Goal: Navigation & Orientation: Find specific page/section

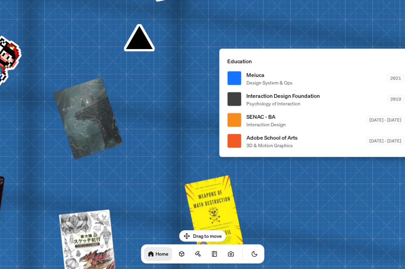
drag, startPoint x: 90, startPoint y: 96, endPoint x: 103, endPoint y: 189, distance: 93.2
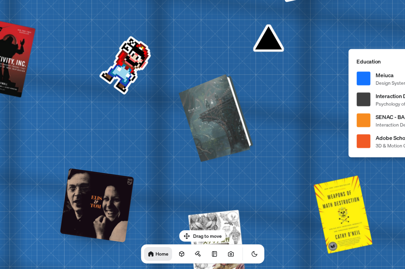
drag, startPoint x: 125, startPoint y: 130, endPoint x: 221, endPoint y: 130, distance: 95.4
click at [221, 130] on div at bounding box center [216, 117] width 69 height 84
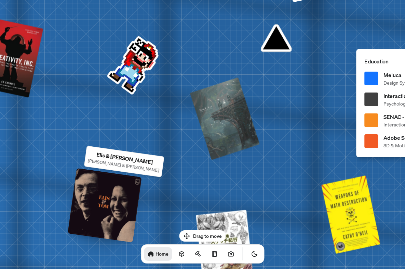
click at [99, 217] on div at bounding box center [104, 205] width 74 height 74
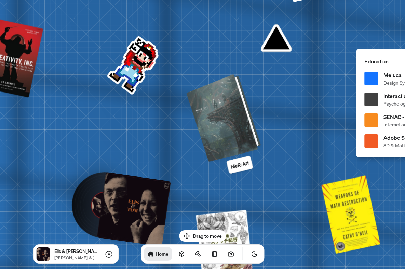
click at [212, 120] on div at bounding box center [224, 117] width 69 height 84
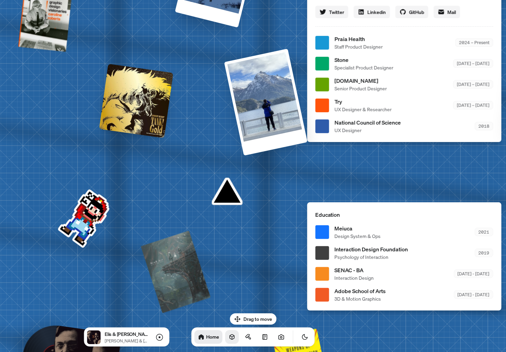
click at [229, 268] on icon at bounding box center [232, 336] width 7 height 7
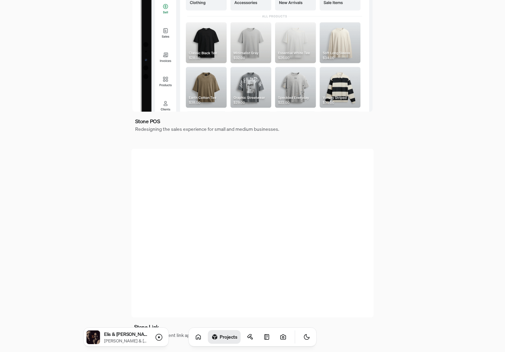
scroll to position [130, 0]
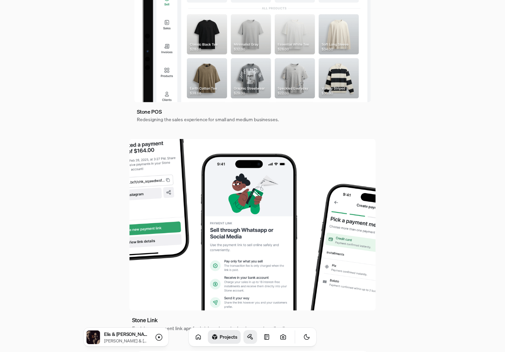
click at [244, 268] on link at bounding box center [251, 337] width 14 height 14
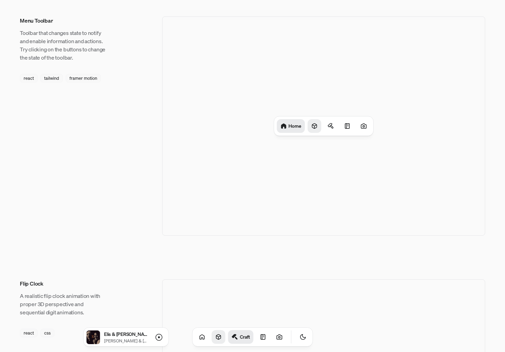
click at [313, 126] on icon at bounding box center [314, 125] width 7 height 7
click at [338, 130] on div at bounding box center [333, 126] width 14 height 14
click at [344, 128] on icon at bounding box center [346, 125] width 4 height 5
click at [362, 129] on div at bounding box center [364, 126] width 14 height 14
click at [361, 126] on h1 "Photos" at bounding box center [360, 125] width 15 height 6
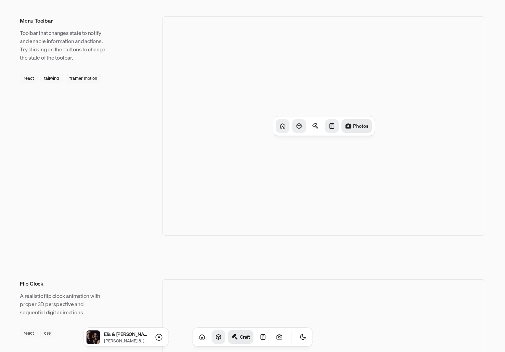
click at [280, 128] on icon at bounding box center [282, 125] width 4 height 4
click at [280, 128] on icon at bounding box center [283, 125] width 7 height 7
click at [273, 194] on div "Home" at bounding box center [323, 125] width 323 height 219
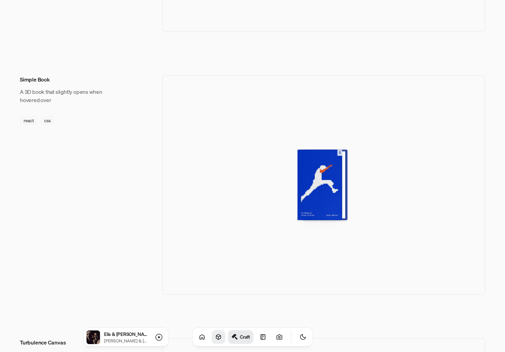
click at [321, 196] on div at bounding box center [322, 184] width 45 height 70
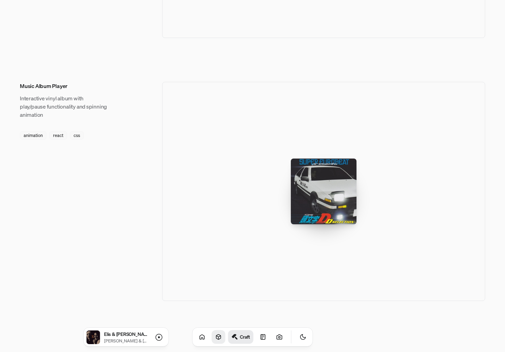
scroll to position [989, 0]
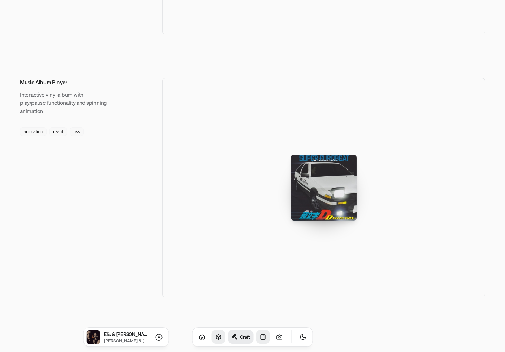
click at [260, 268] on icon at bounding box center [263, 336] width 7 height 7
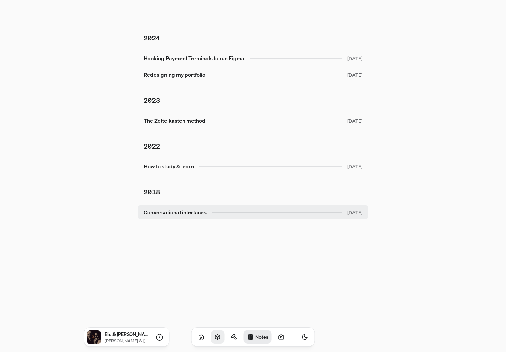
click at [165, 217] on link "Conversational interfaces Dec 2018" at bounding box center [253, 212] width 230 height 14
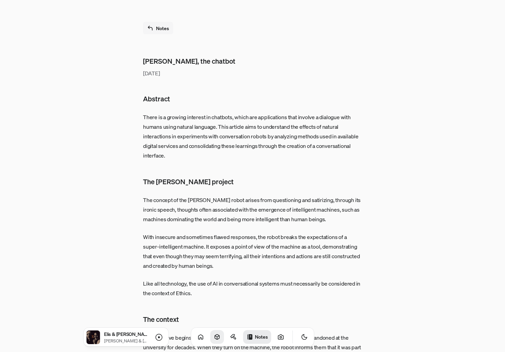
click at [157, 31] on link "Notes" at bounding box center [158, 28] width 30 height 12
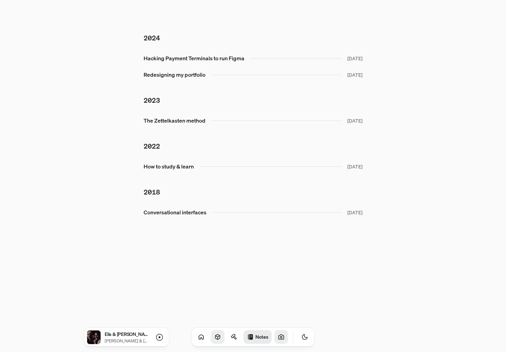
click at [278, 268] on icon at bounding box center [281, 336] width 7 height 7
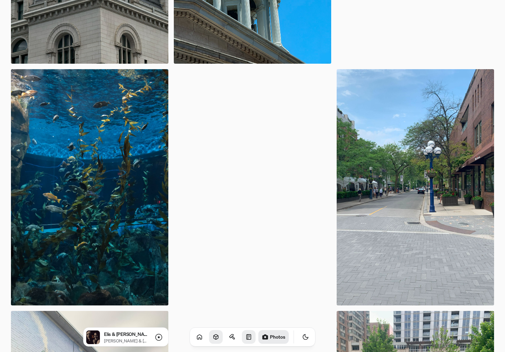
scroll to position [2767, 0]
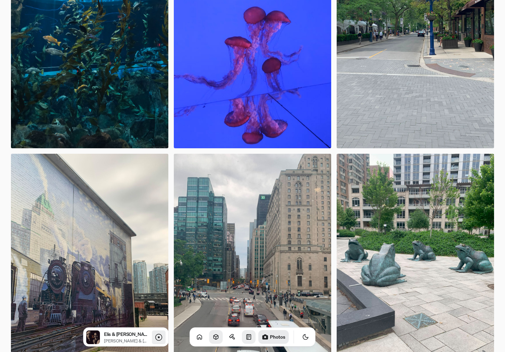
click at [158, 268] on icon at bounding box center [159, 337] width 8 height 8
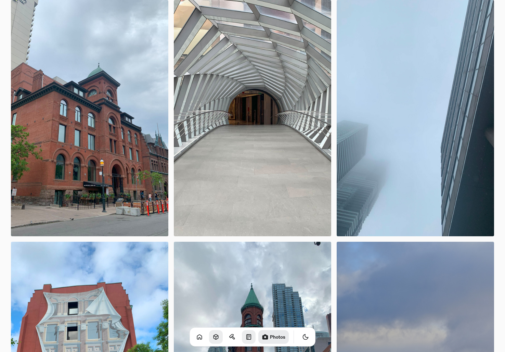
scroll to position [3439, 0]
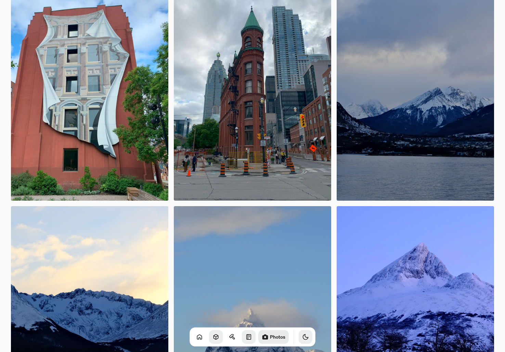
click at [301, 268] on button "Toggle Theme" at bounding box center [306, 337] width 14 height 14
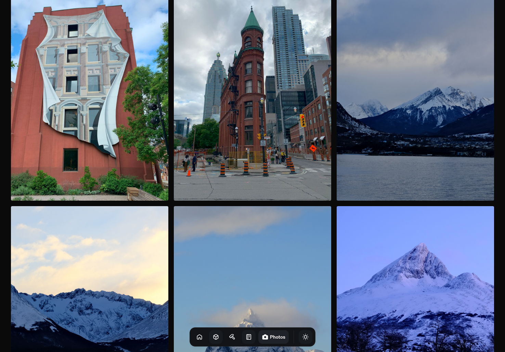
click at [301, 268] on button "Toggle Theme" at bounding box center [306, 337] width 14 height 14
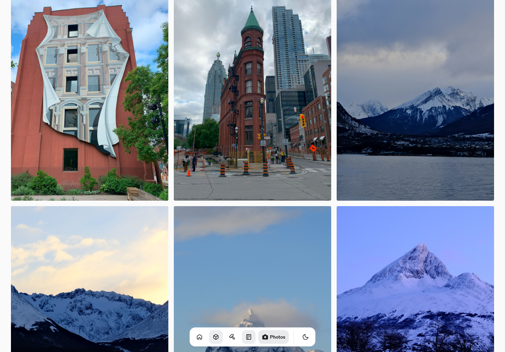
click at [0, 0] on icon "Toggle Audio" at bounding box center [0, 0] width 0 height 0
click at [196, 268] on icon at bounding box center [199, 336] width 7 height 7
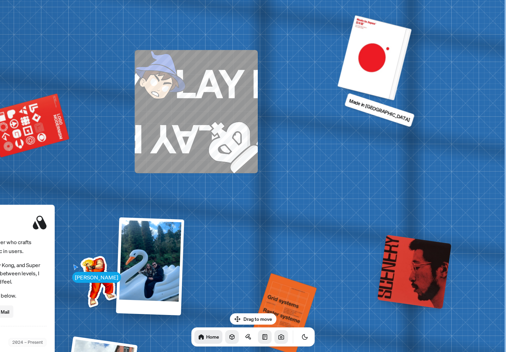
click at [396, 34] on div at bounding box center [374, 58] width 69 height 84
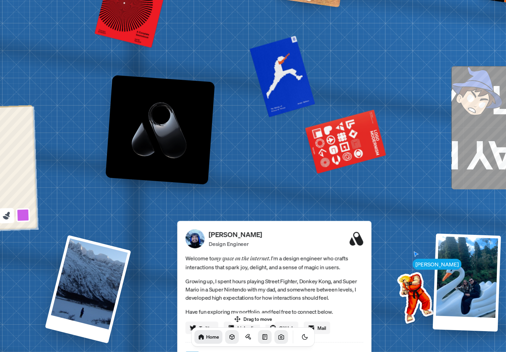
click at [4, 213] on icon at bounding box center [6, 215] width 9 height 9
click at [24, 218] on button at bounding box center [23, 215] width 16 height 16
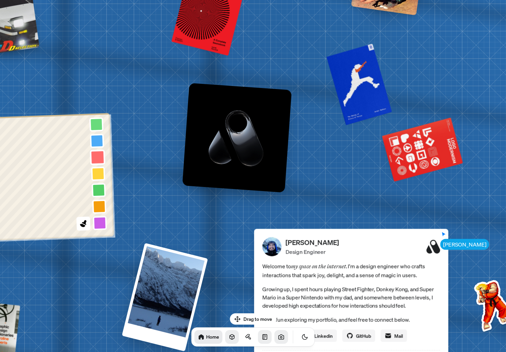
click at [98, 161] on button at bounding box center [98, 157] width 16 height 16
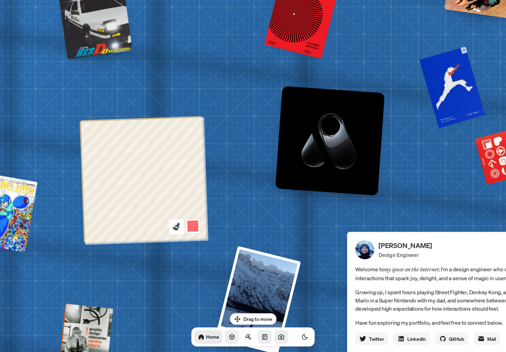
click at [178, 227] on icon at bounding box center [176, 226] width 9 height 9
click at [193, 227] on button at bounding box center [193, 226] width 16 height 16
click at [193, 192] on button at bounding box center [192, 193] width 16 height 16
click at [176, 226] on icon at bounding box center [177, 225] width 5 height 5
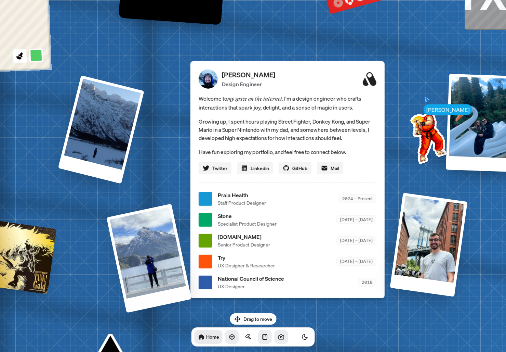
click at [149, 256] on div at bounding box center [148, 258] width 85 height 109
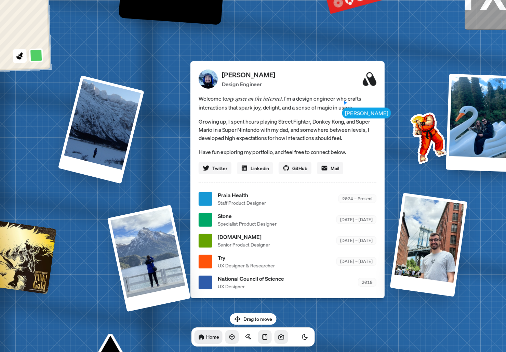
click at [252, 170] on span "Linkedin" at bounding box center [260, 167] width 18 height 7
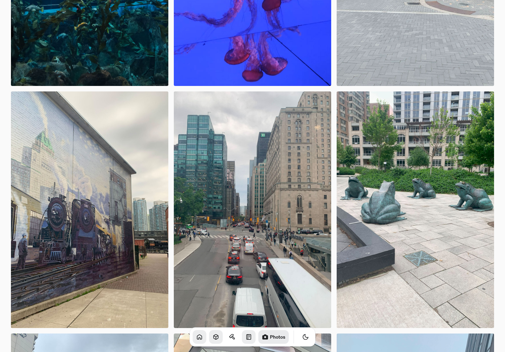
scroll to position [2774, 0]
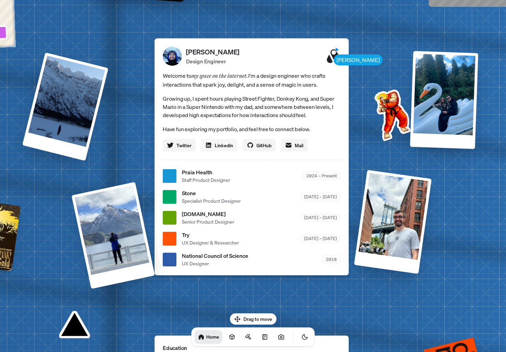
click at [225, 146] on span "Linkedin" at bounding box center [224, 145] width 18 height 7
